Goal: Task Accomplishment & Management: Use online tool/utility

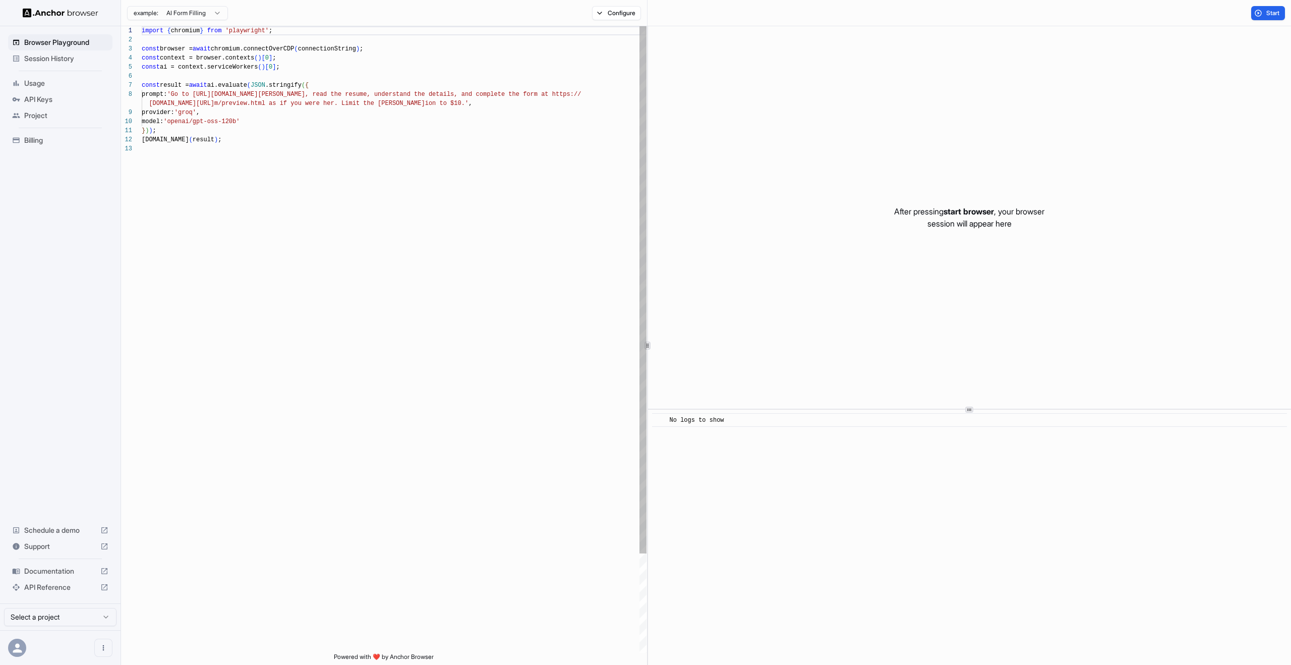
scroll to position [73, 0]
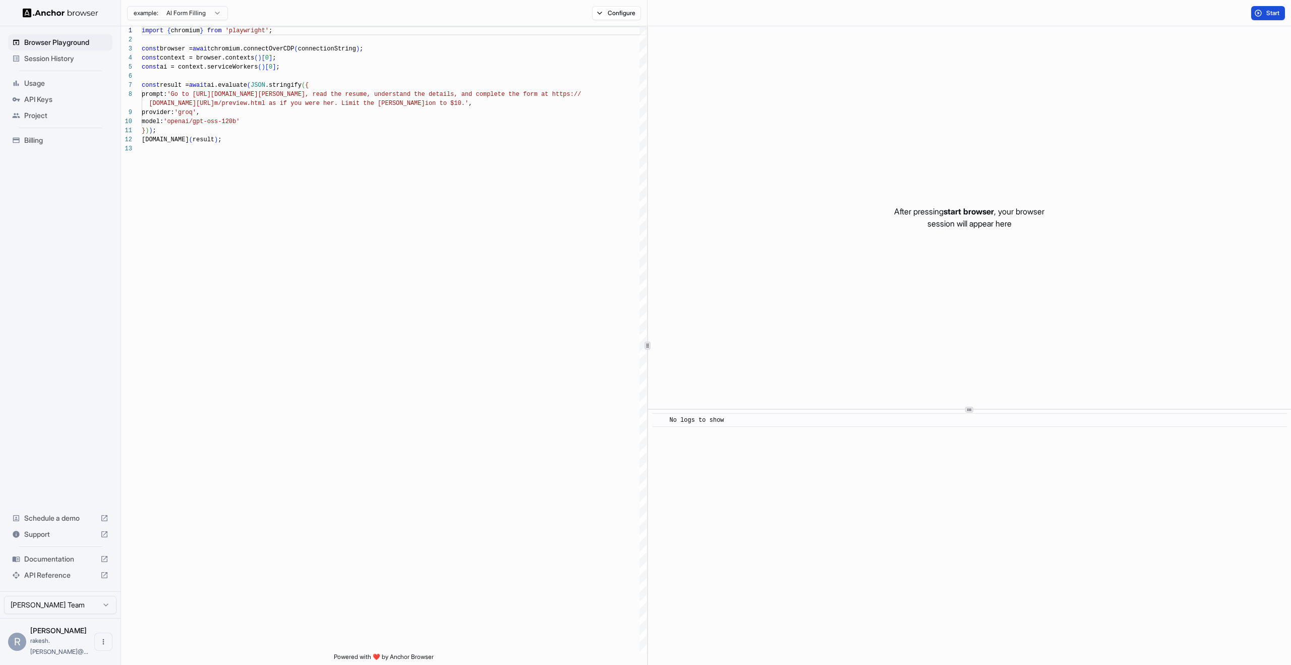
click at [1264, 13] on button "Start" at bounding box center [1268, 13] width 34 height 14
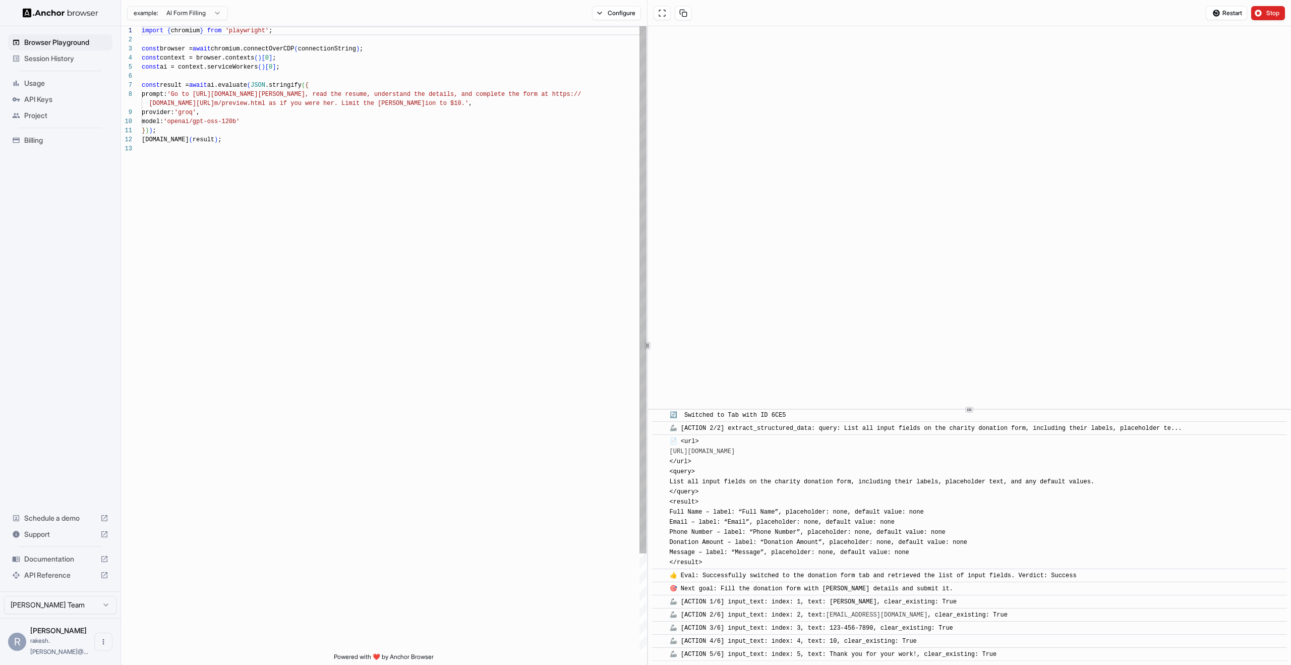
scroll to position [382, 0]
